Goal: Navigation & Orientation: Find specific page/section

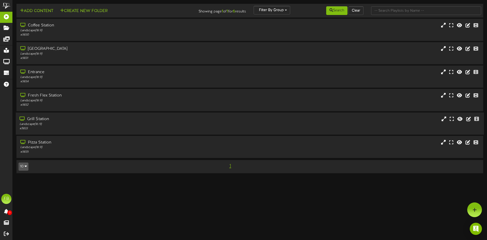
click at [53, 124] on div "Landscape ( 16:9 )" at bounding box center [114, 124] width 188 height 4
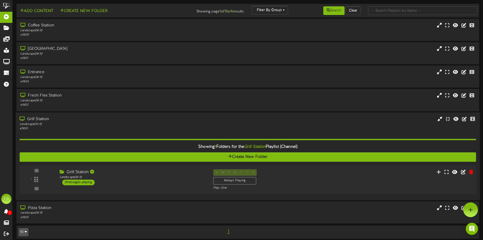
click at [80, 183] on div "2 messages playing" at bounding box center [78, 182] width 32 height 6
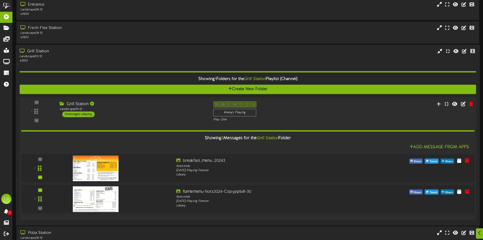
scroll to position [76, 0]
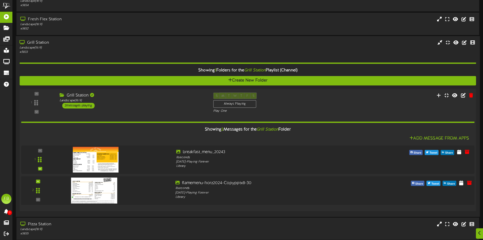
click at [95, 190] on img at bounding box center [94, 190] width 46 height 26
